Goal: Task Accomplishment & Management: Complete application form

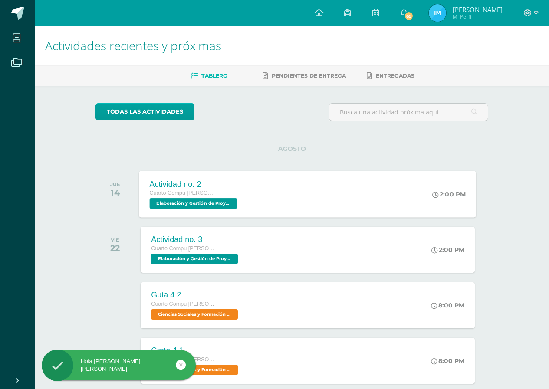
click at [202, 192] on span "Cuarto Compu Bach. C.C.L.L. en Computación" at bounding box center [183, 193] width 66 height 6
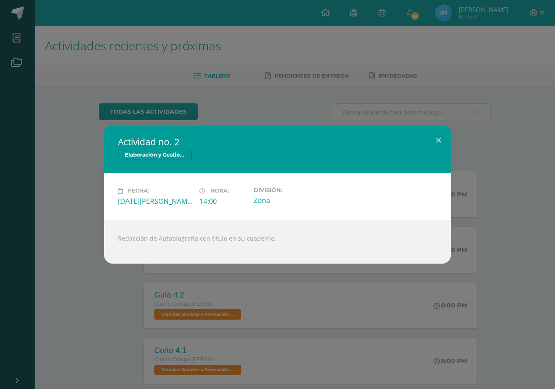
click at [138, 277] on div "Actividad no. 2 Elaboración y Gestión de Proyectos Fecha: Jueves 14 de Agosto H…" at bounding box center [277, 194] width 555 height 389
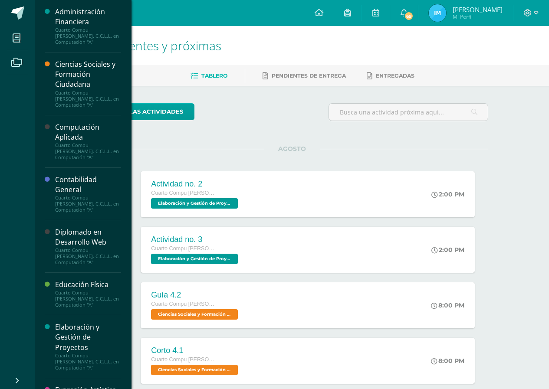
click at [0, 43] on li "Mis cursos" at bounding box center [17, 38] width 35 height 24
click at [14, 35] on icon at bounding box center [17, 38] width 8 height 9
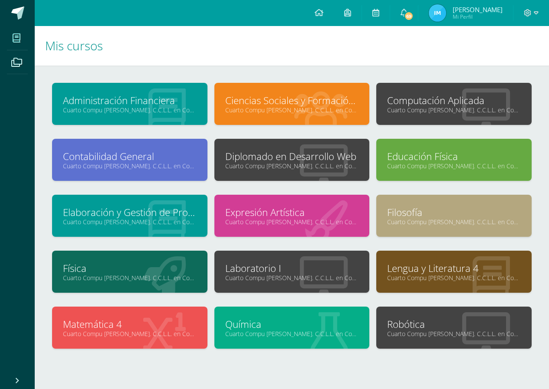
click at [245, 278] on link "Cuarto Compu [PERSON_NAME]. C.C.L.L. en Computación "A"" at bounding box center [292, 278] width 134 height 8
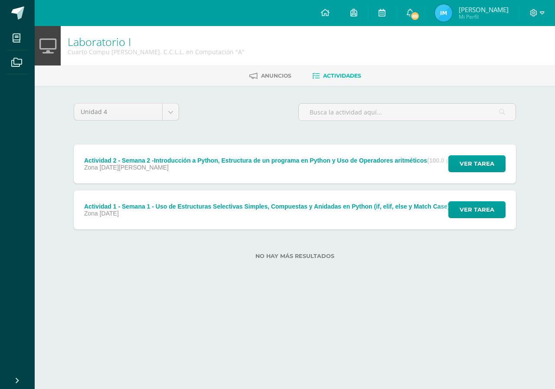
click at [431, 171] on div "Actividad 2 - Semana 2 -Introducción a Python, Estructura de un programa en Pyt…" at bounding box center [271, 163] width 394 height 39
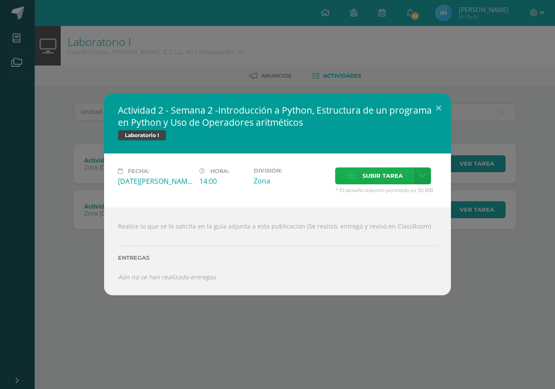
click at [385, 177] on span "Subir tarea" at bounding box center [383, 176] width 40 height 16
click at [0, 0] on input "Subir tarea" at bounding box center [0, 0] width 0 height 0
